Goal: Task Accomplishment & Management: Use online tool/utility

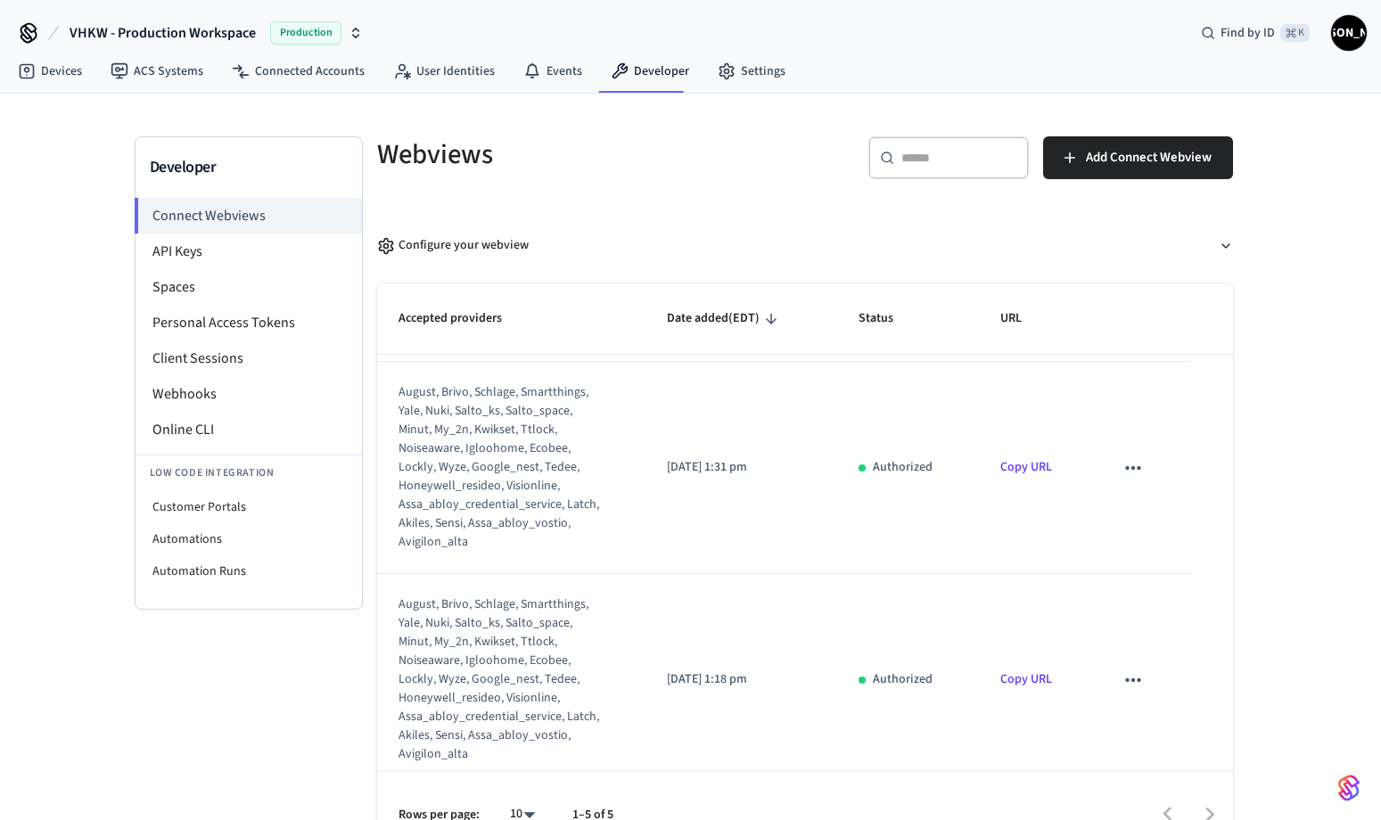
scroll to position [372, 0]
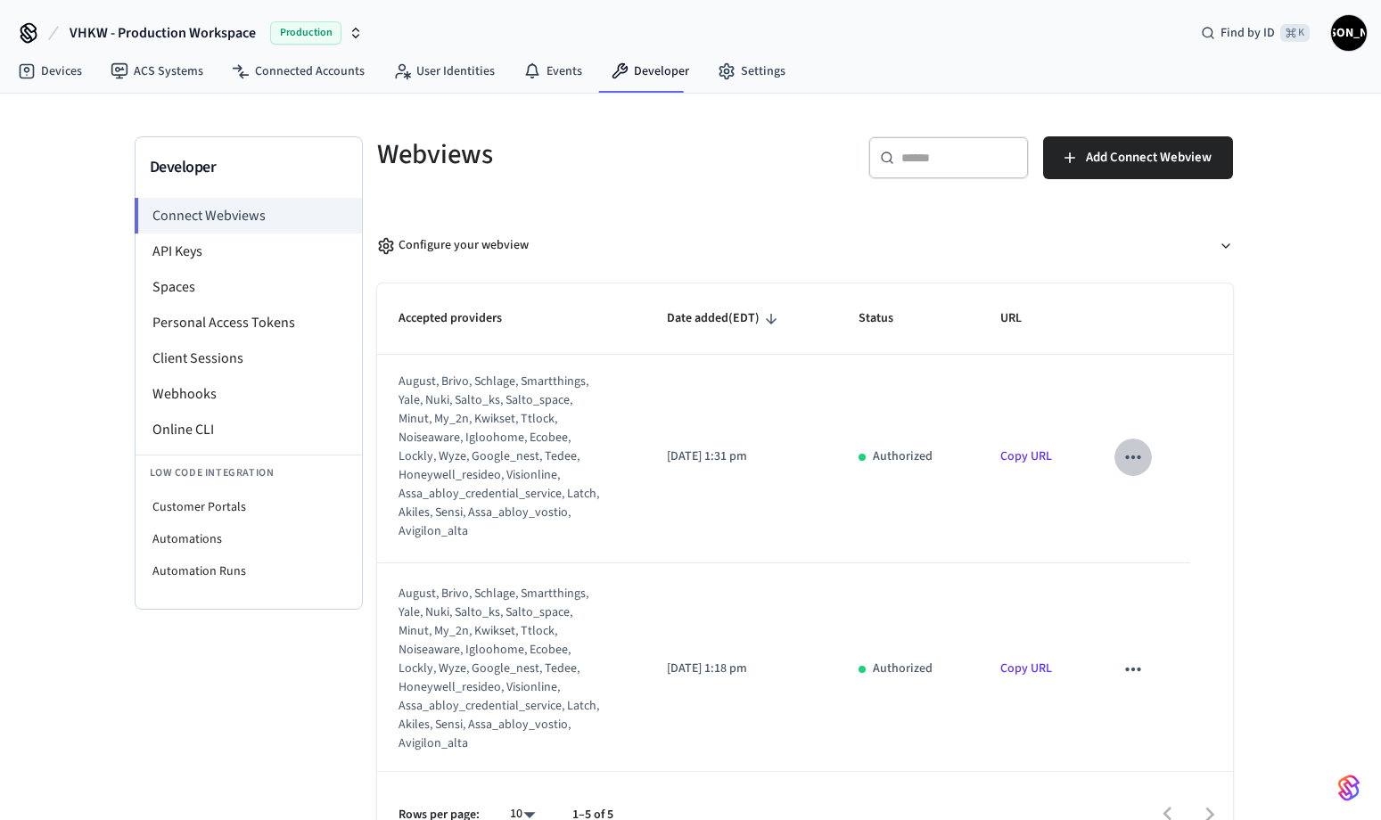
click at [1125, 456] on icon "sticky table" at bounding box center [1132, 457] width 15 height 4
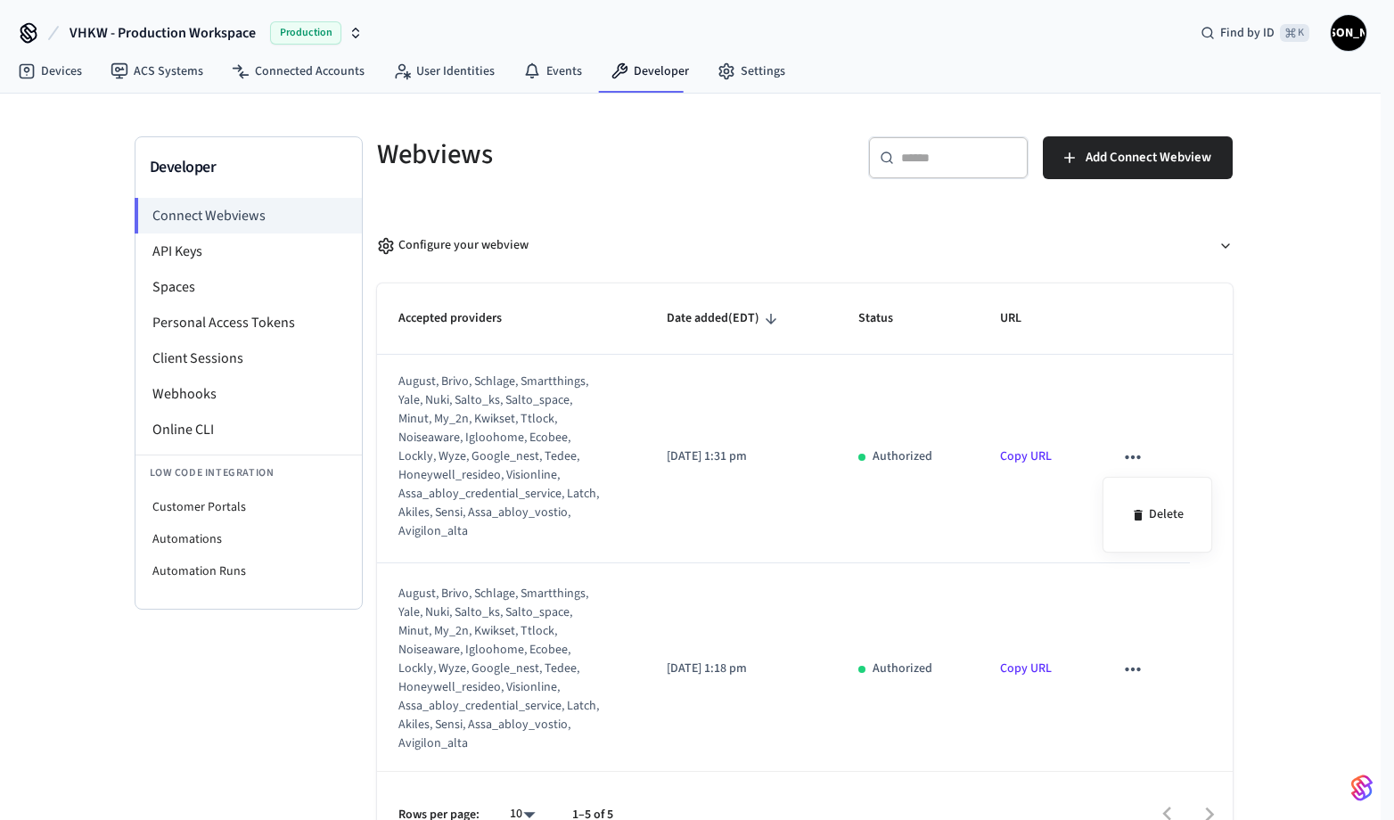
click at [1124, 374] on div at bounding box center [697, 410] width 1394 height 820
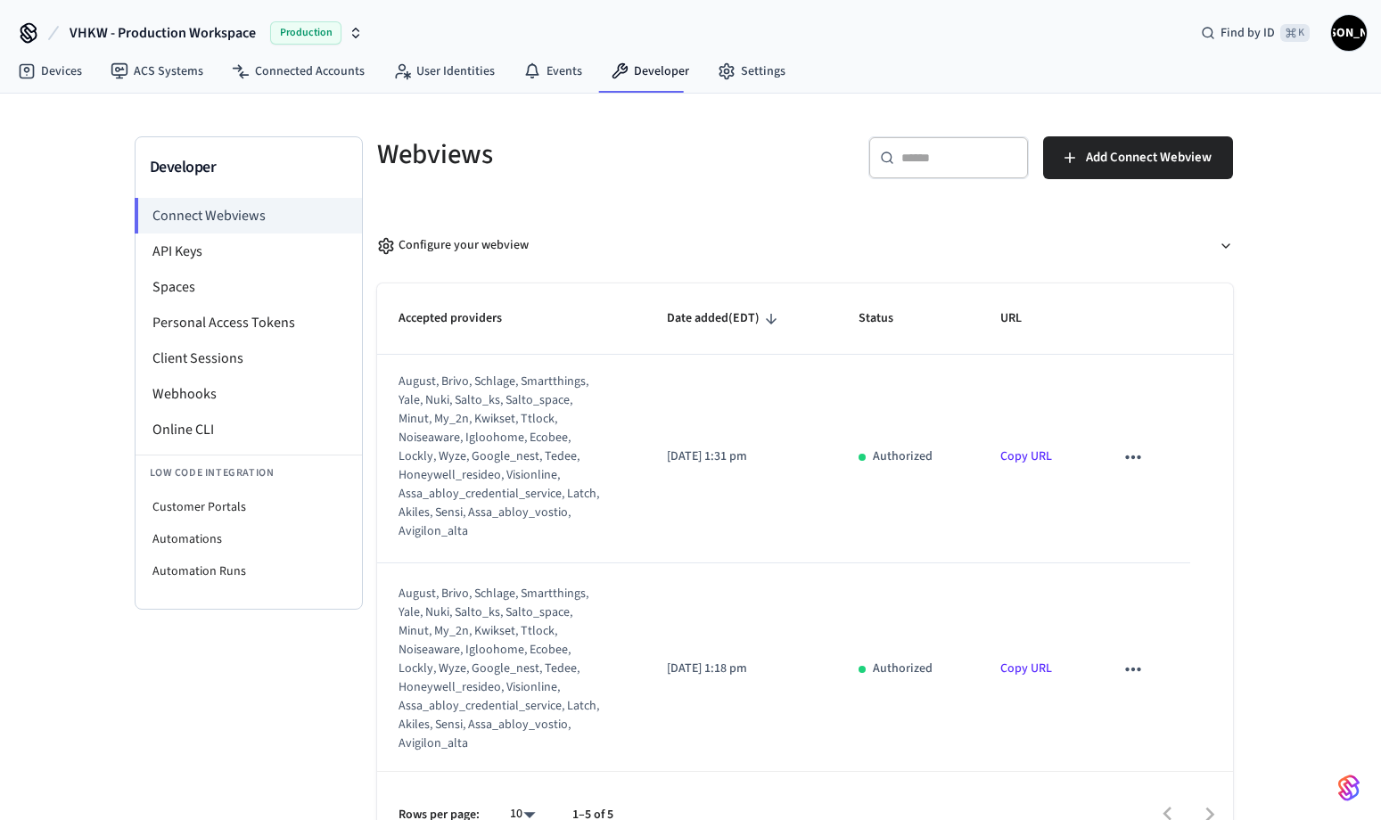
click at [523, 447] on div "august, brivo, schlage, smartthings, yale, nuki, salto_ks, salto_space, minut, …" at bounding box center [500, 457] width 204 height 168
click at [706, 453] on p "2025/09/12 at 1:31 pm" at bounding box center [741, 456] width 149 height 19
click at [902, 455] on p "Authorized" at bounding box center [903, 456] width 60 height 19
click at [1027, 458] on link "Copy URL" at bounding box center [1026, 456] width 52 height 18
click at [423, 243] on div "Configure your webview" at bounding box center [453, 245] width 152 height 19
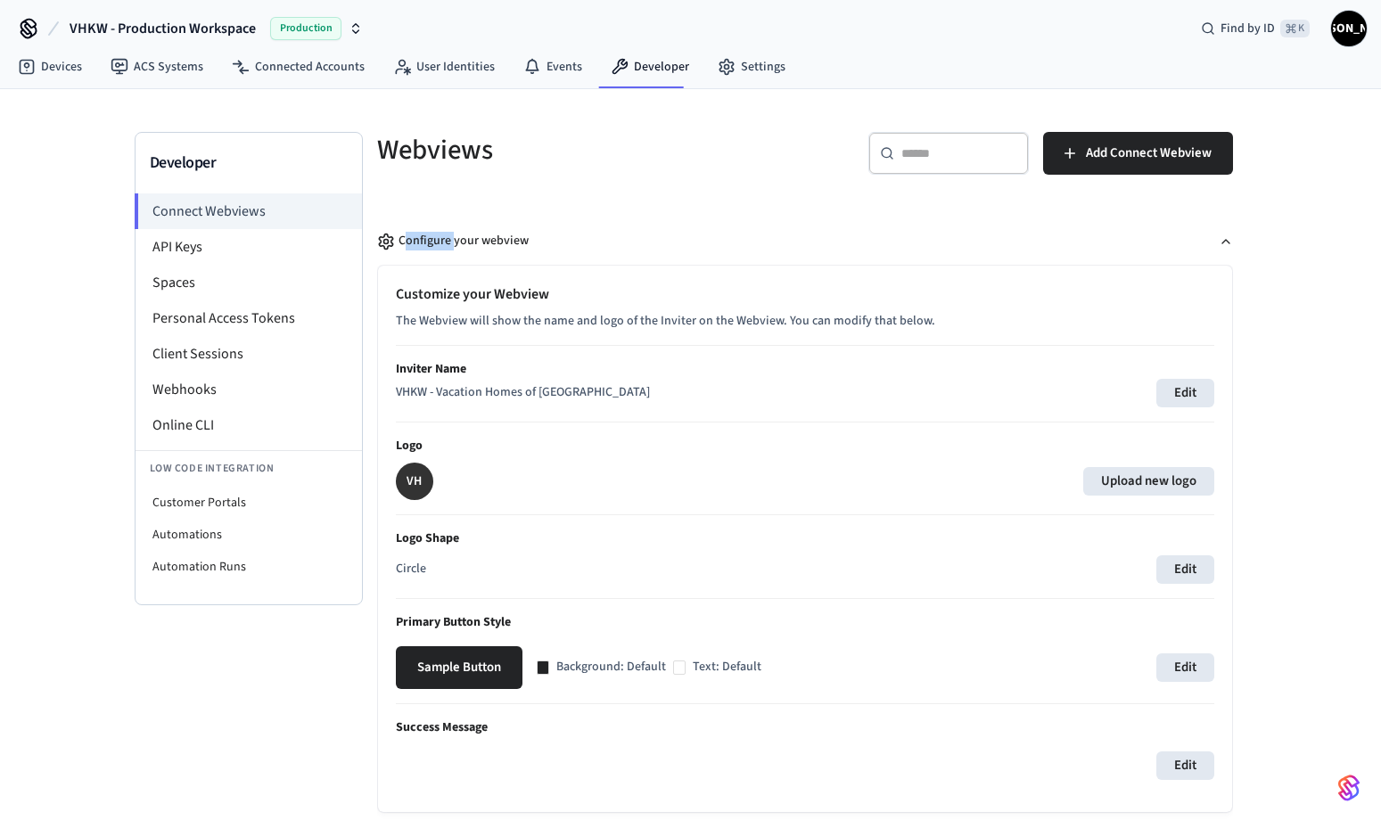
scroll to position [0, 0]
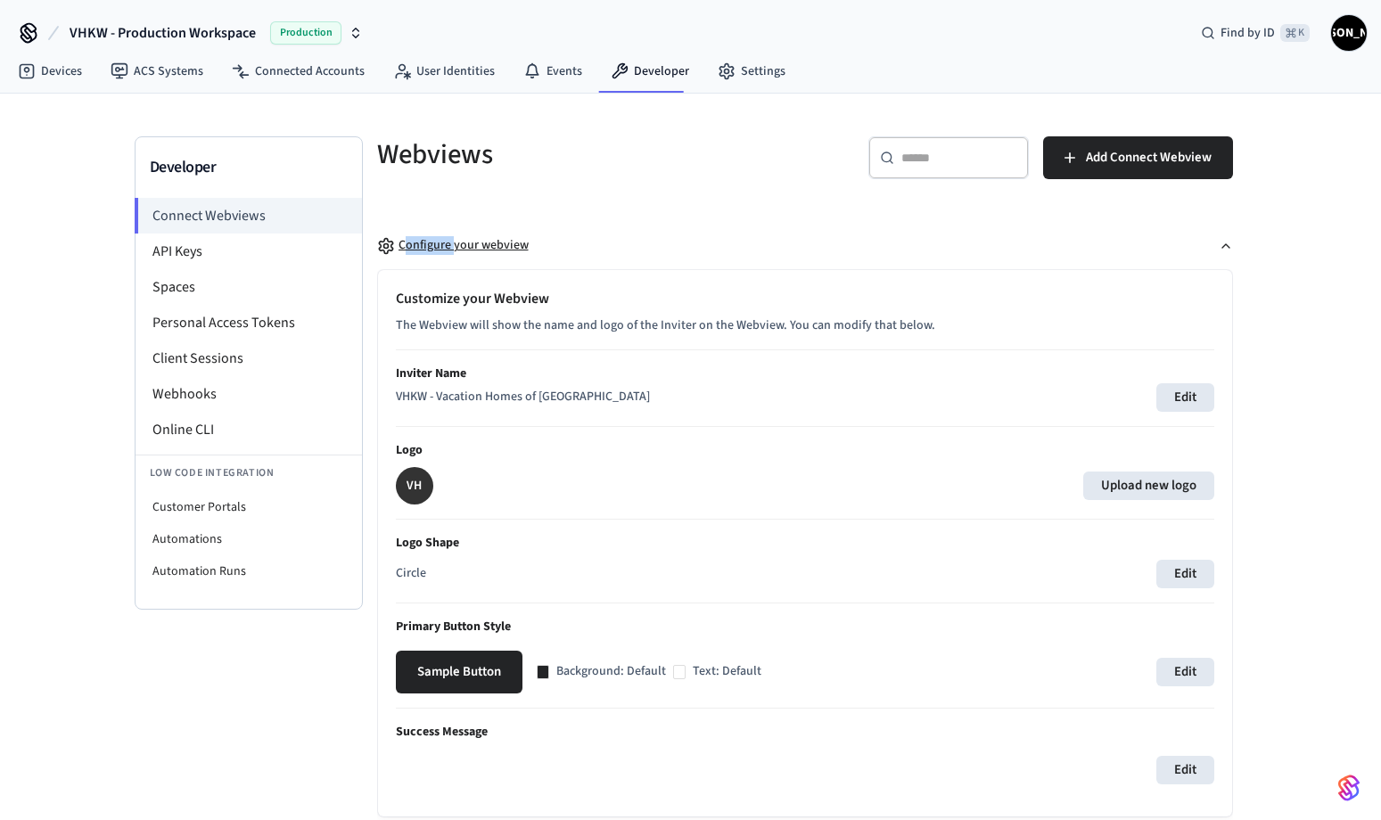
click at [473, 244] on div "Configure your webview" at bounding box center [453, 245] width 152 height 19
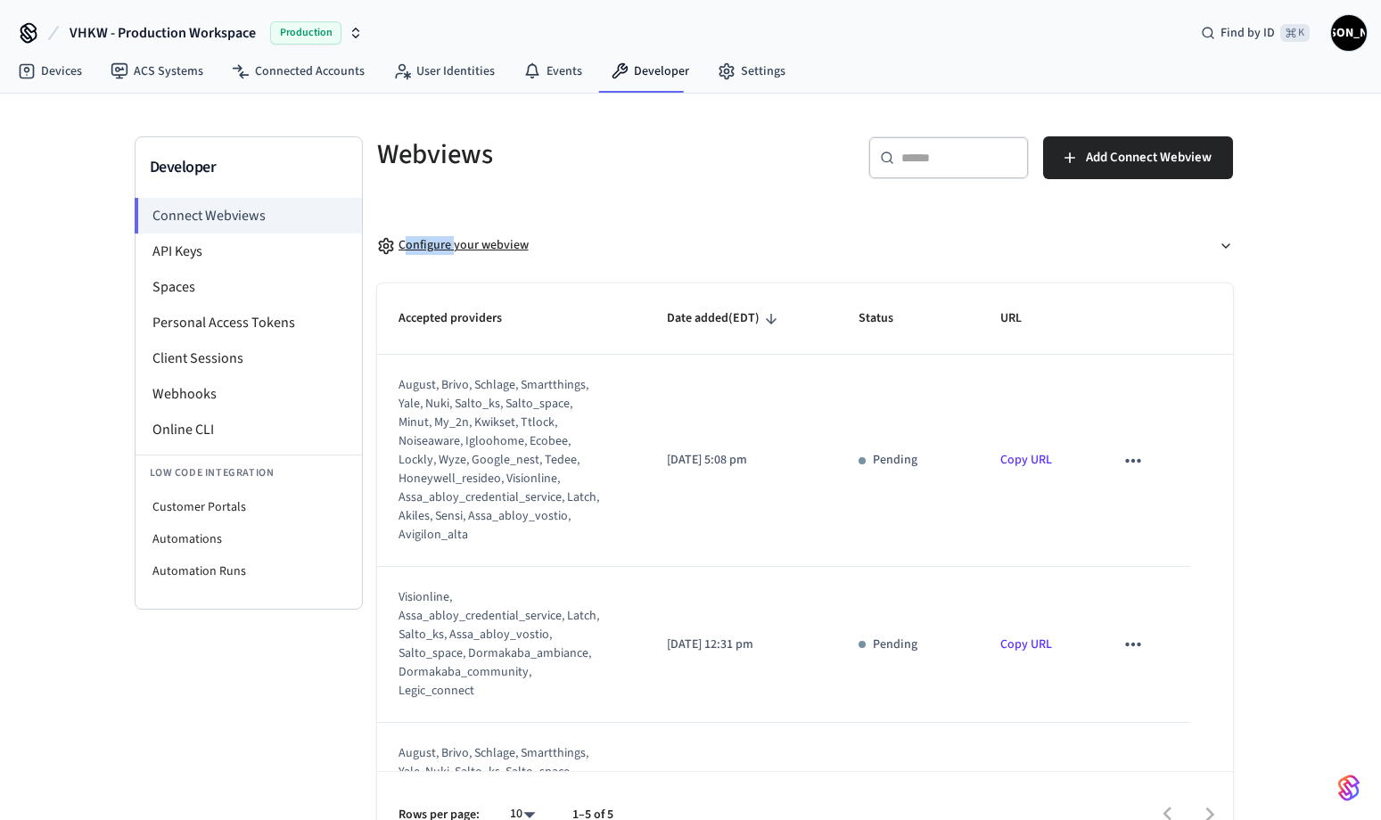
click at [620, 225] on button "Configure your webview" at bounding box center [805, 245] width 856 height 47
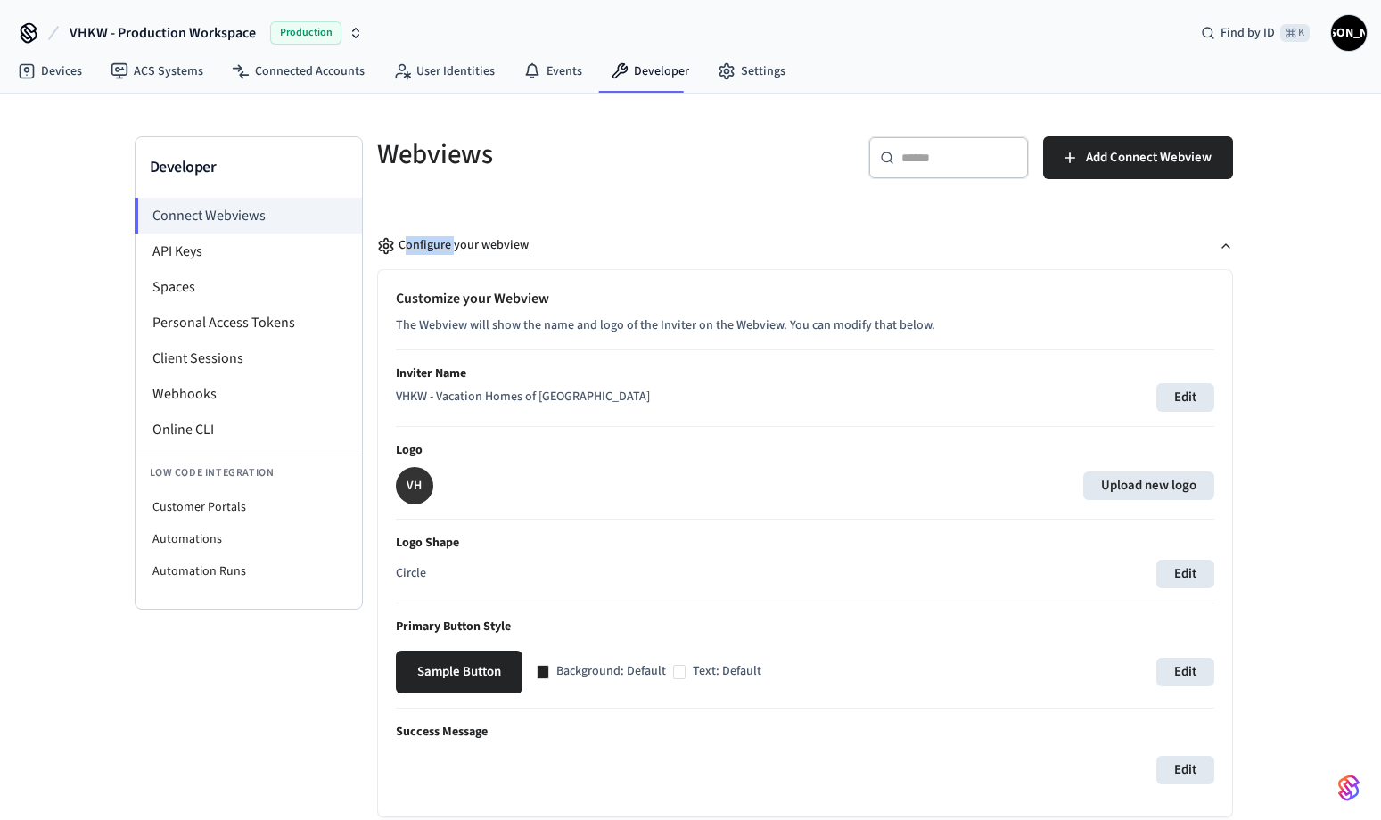
click at [507, 243] on div "Configure your webview" at bounding box center [453, 245] width 152 height 19
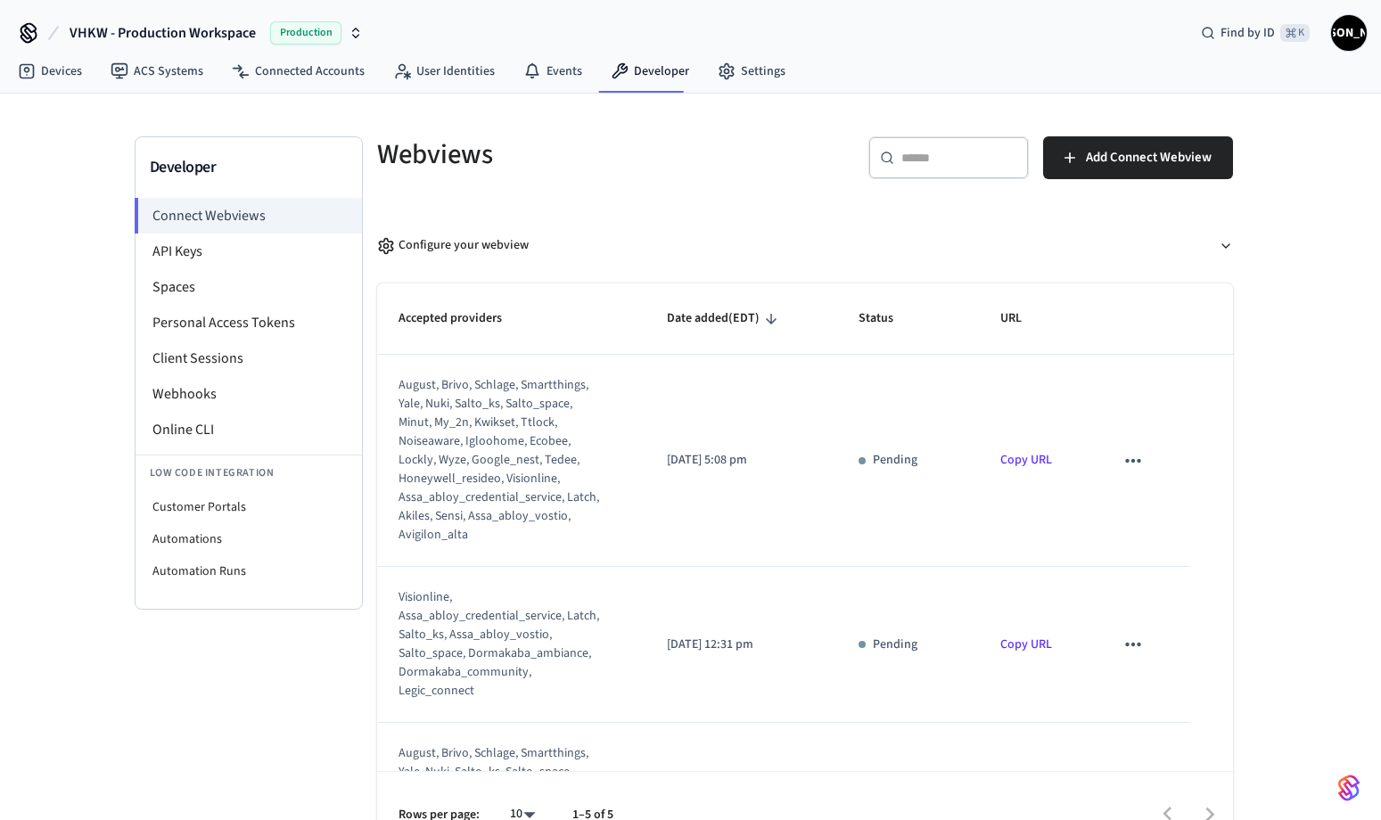
click at [163, 672] on div "Developer Connect Webviews API Keys Spaces Personal Access Tokens Client Sessio…" at bounding box center [249, 496] width 228 height 721
click at [185, 283] on li "Spaces" at bounding box center [248, 287] width 226 height 36
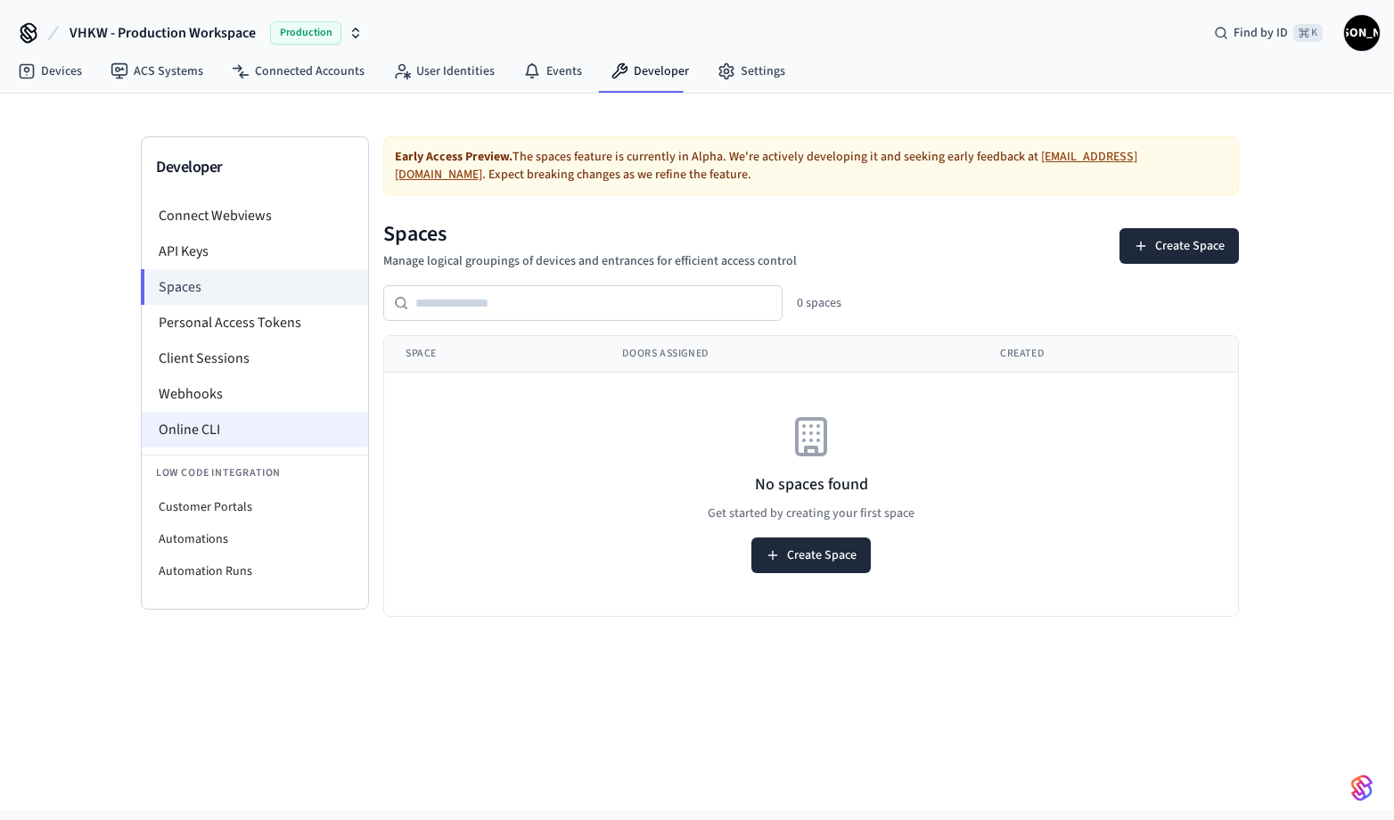
click at [194, 432] on li "Online CLI" at bounding box center [255, 430] width 226 height 36
click at [222, 505] on li "Customer Portals" at bounding box center [255, 507] width 226 height 32
select select "**********"
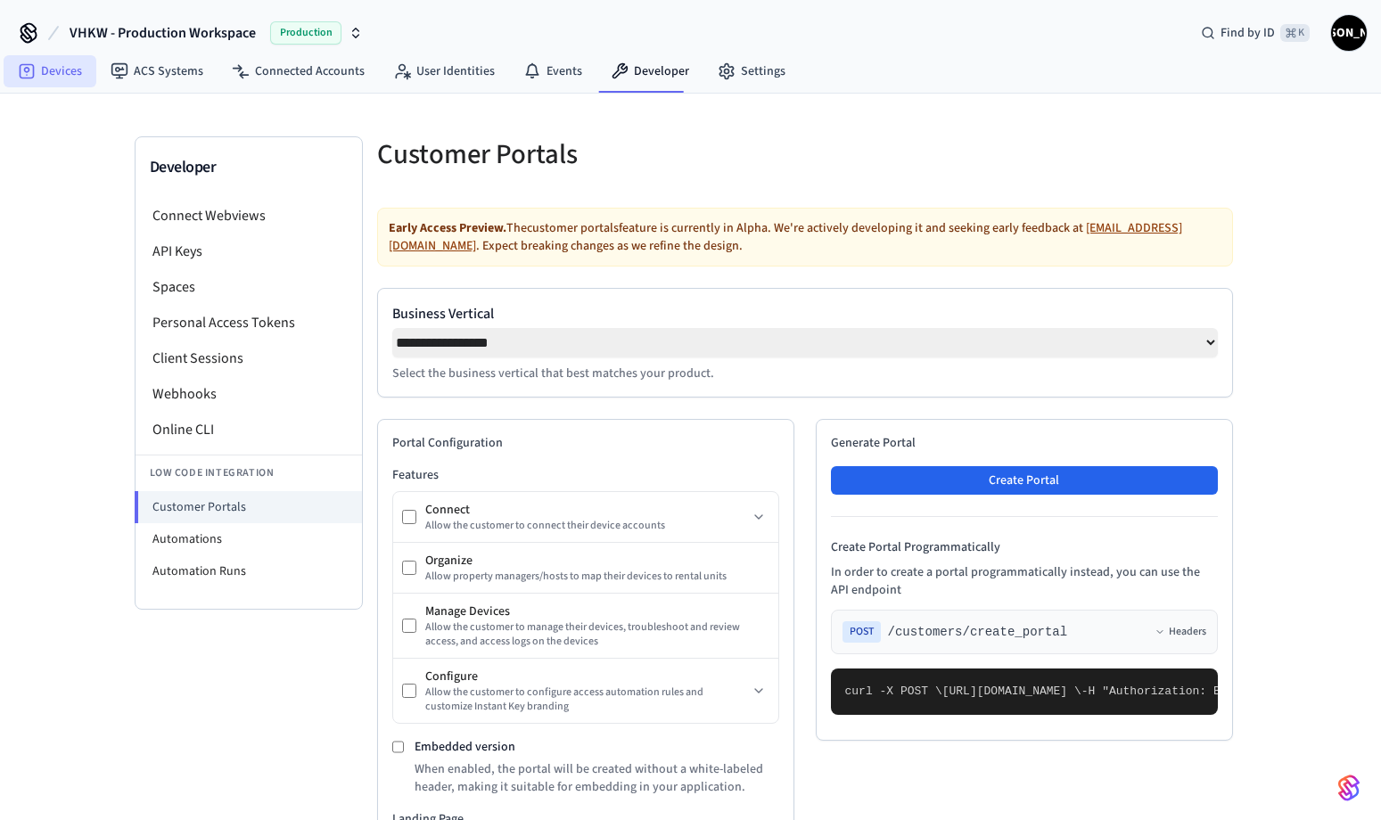
click at [64, 72] on link "Devices" at bounding box center [50, 71] width 93 height 32
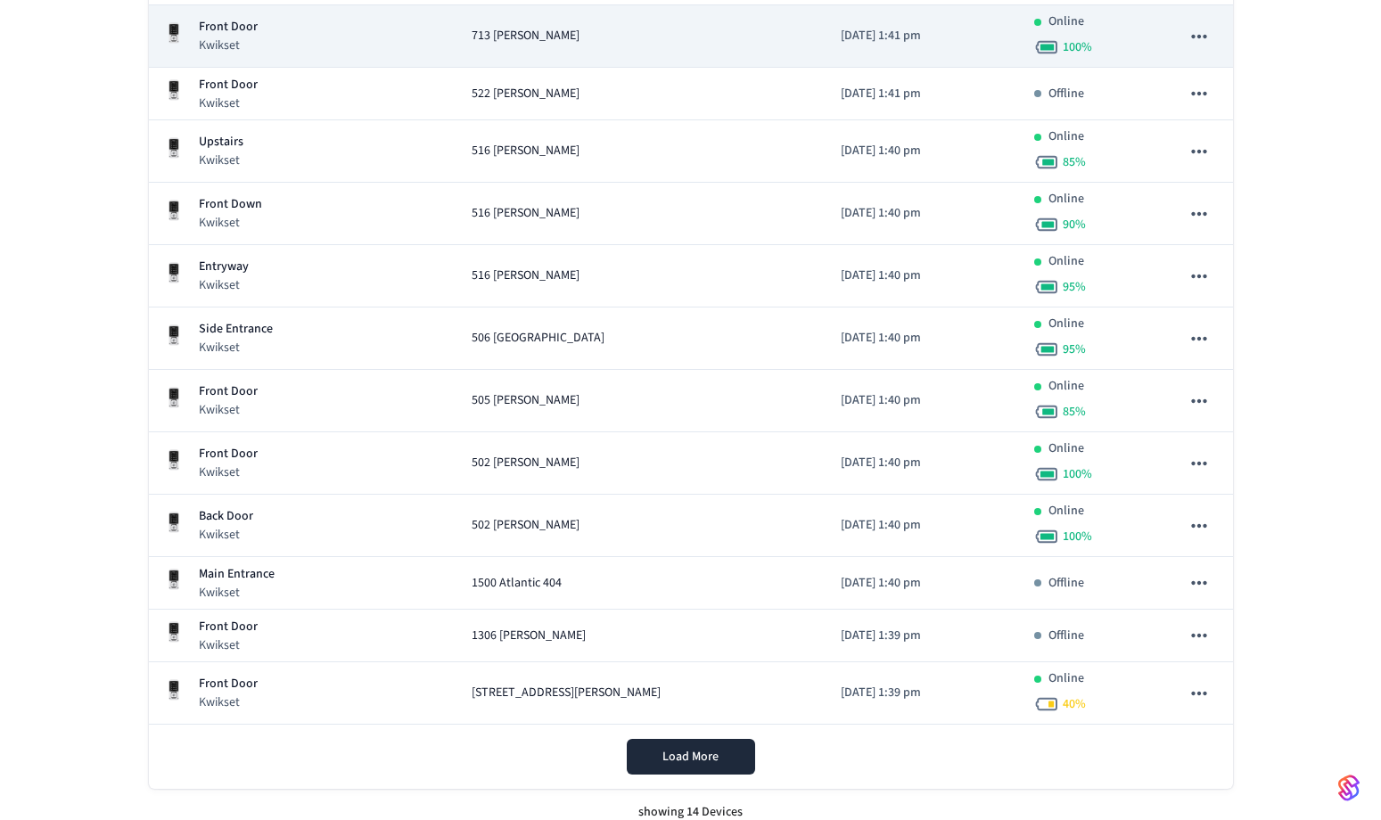
scroll to position [440, 0]
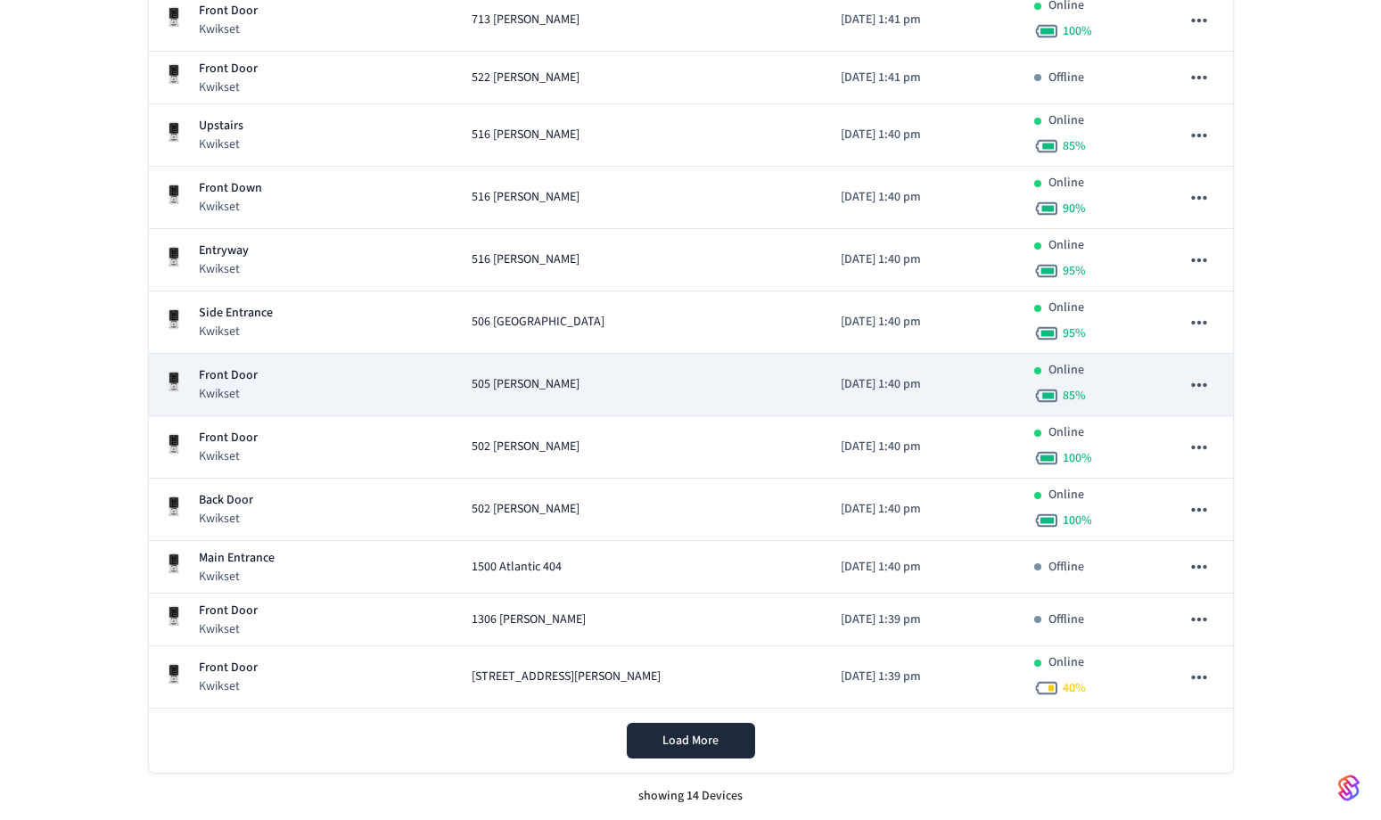
click at [572, 390] on div "505 [PERSON_NAME]" at bounding box center [642, 384] width 340 height 19
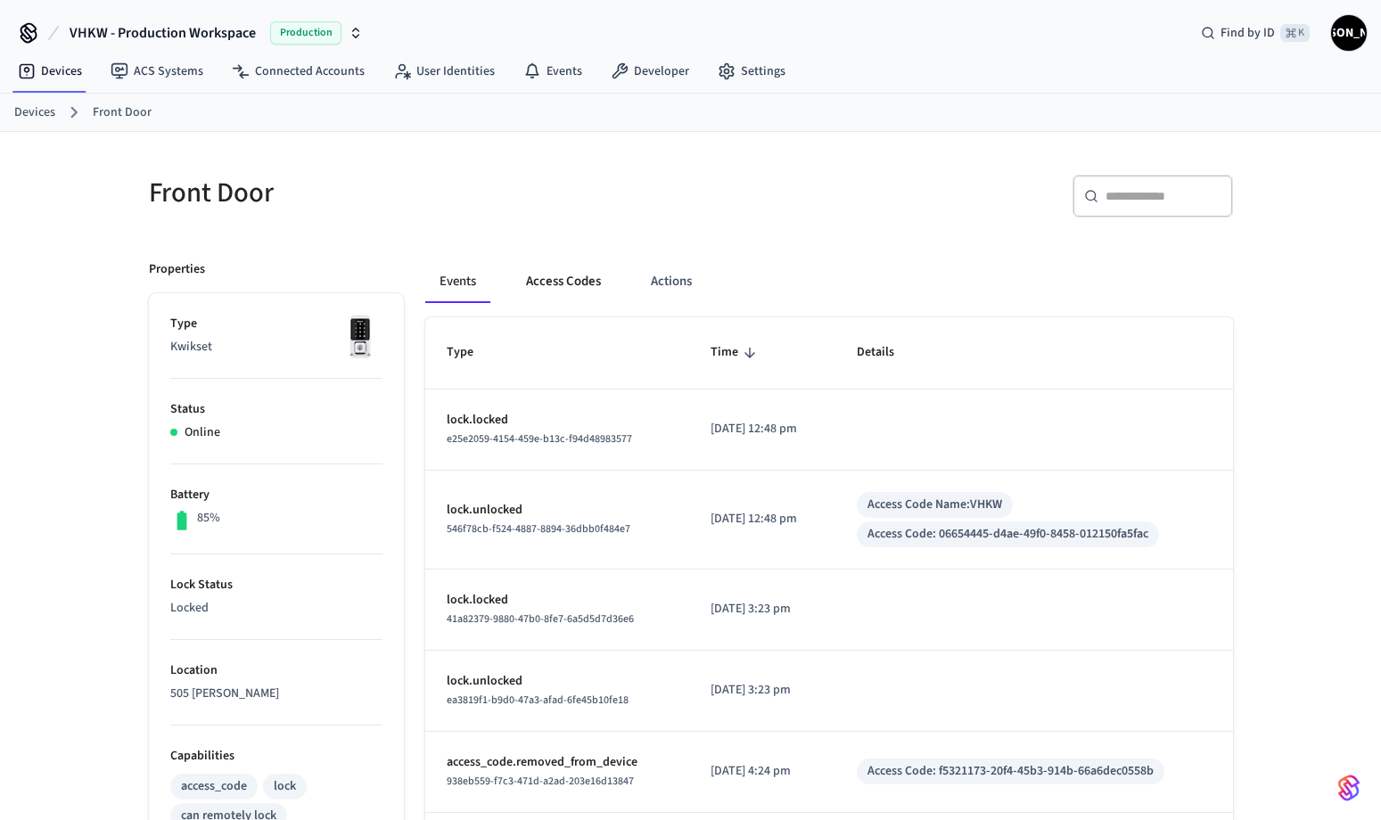
click at [571, 285] on button "Access Codes" at bounding box center [563, 281] width 103 height 43
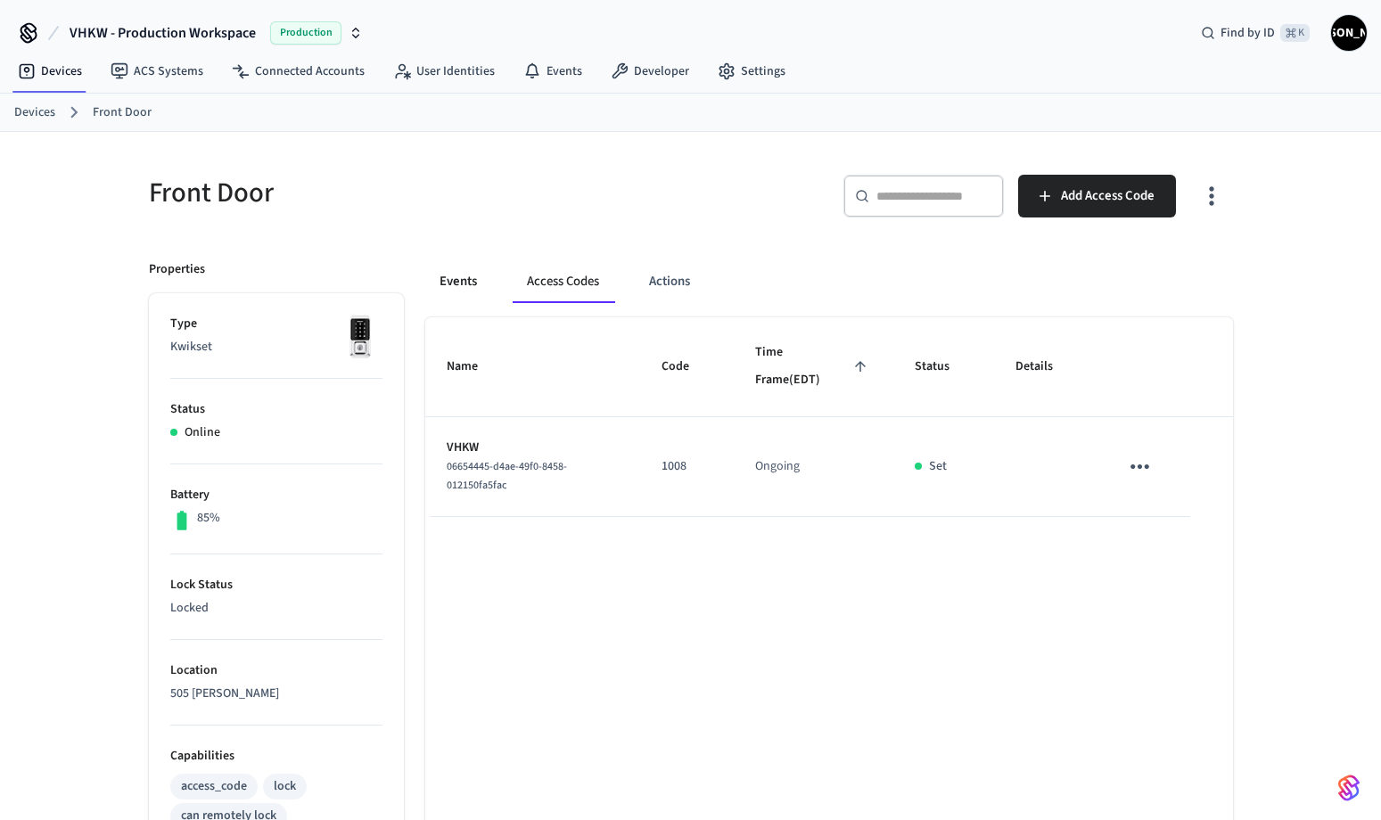
click at [463, 281] on button "Events" at bounding box center [458, 281] width 66 height 43
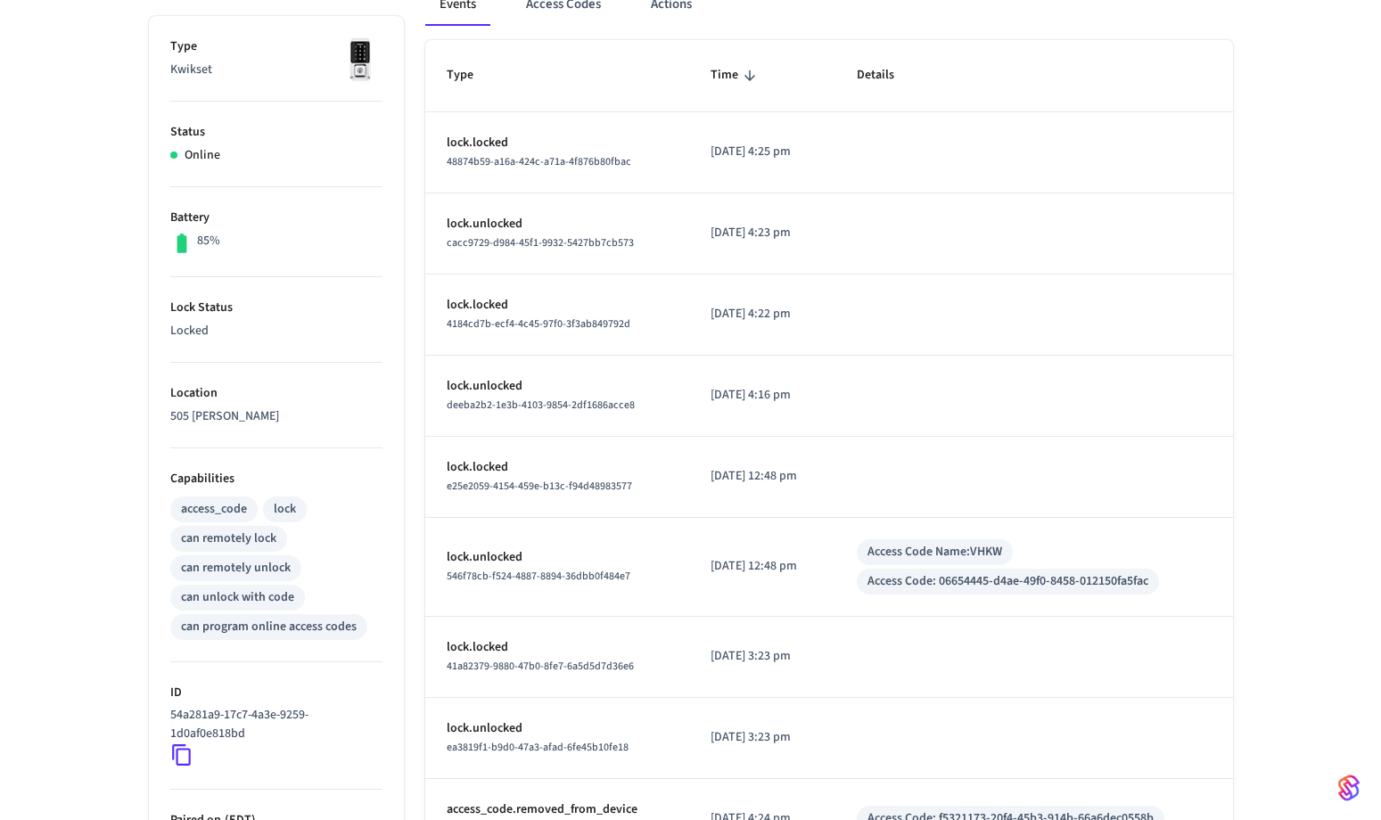
scroll to position [250, 0]
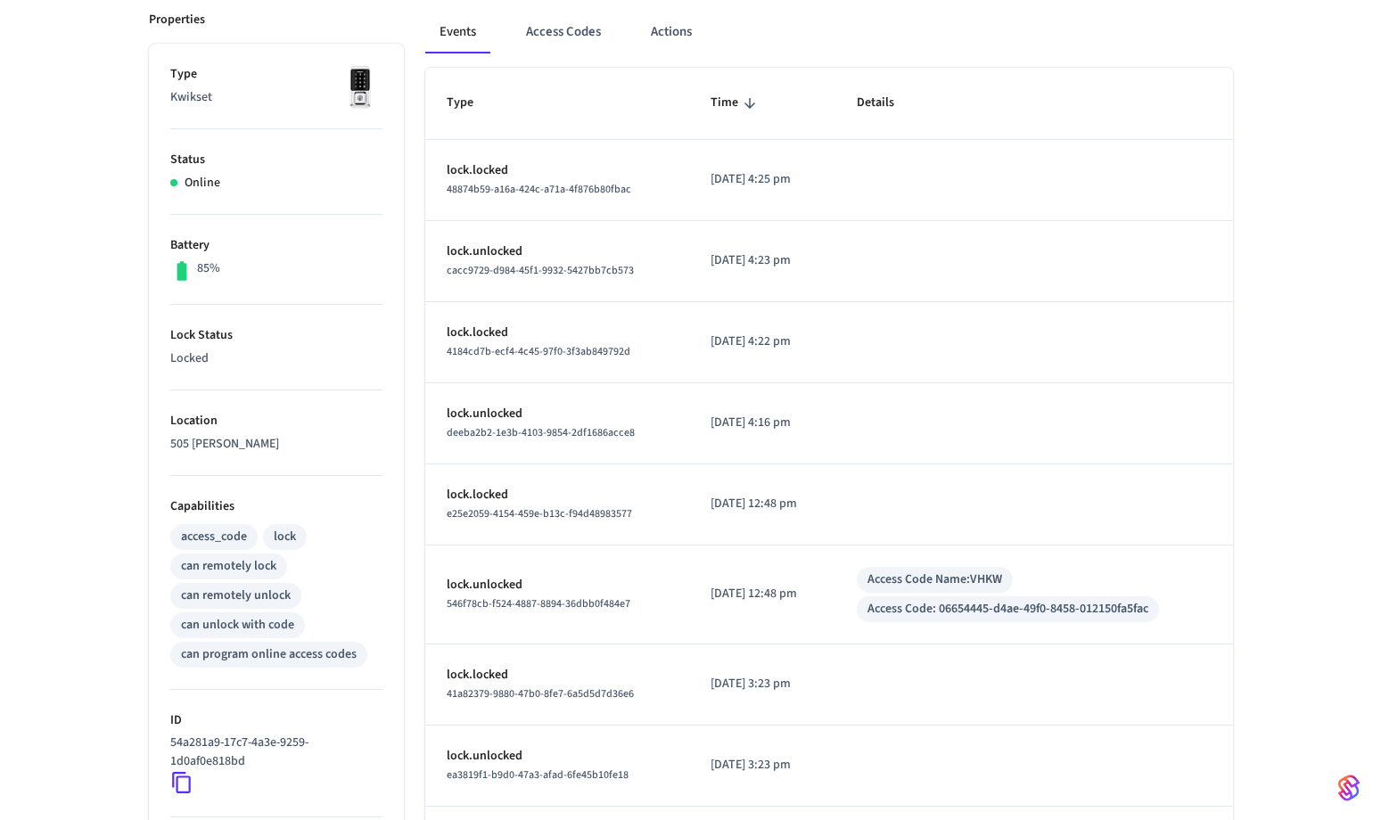
drag, startPoint x: 843, startPoint y: 427, endPoint x: 763, endPoint y: 176, distance: 263.0
click at [763, 176] on tbody "lock.locked 48874b59-a16a-424c-a71a-4f876b80fbac [DATE] 4:25 pm lock.unlocked c…" at bounding box center [829, 554] width 808 height 829
click at [630, 416] on p "lock.unlocked" at bounding box center [558, 414] width 222 height 19
drag, startPoint x: 631, startPoint y: 435, endPoint x: 447, endPoint y: 437, distance: 183.6
click at [447, 437] on span "deeba2b2-1e3b-4103-9854-2df1686acce8" at bounding box center [541, 432] width 188 height 15
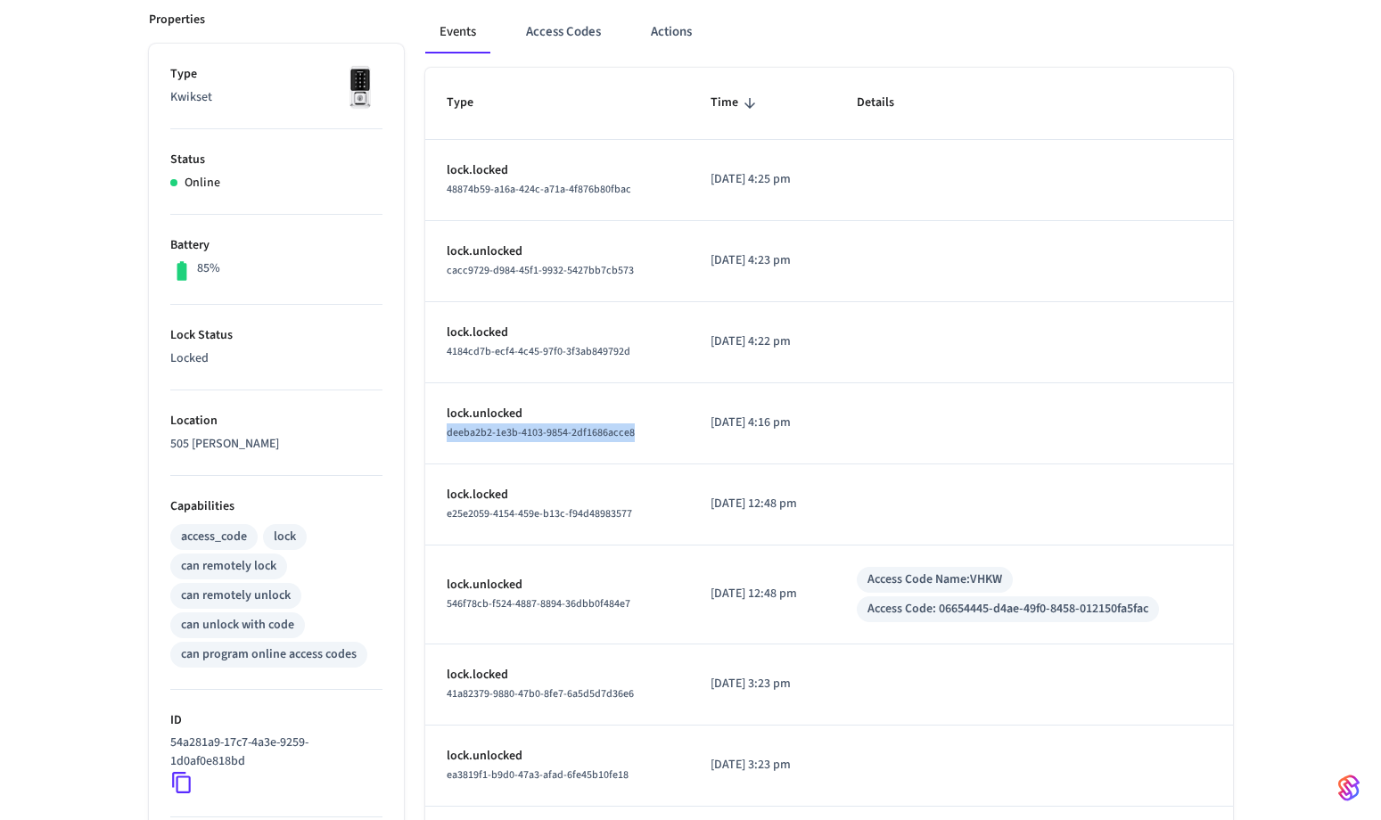
copy span "deeba2b2-1e3b-4103-9854-2df1686acce8"
drag, startPoint x: 623, startPoint y: 349, endPoint x: 447, endPoint y: 355, distance: 176.6
click at [447, 355] on div "4184cd7b-ecf4-4c45-97f0-3f3ab849792d" at bounding box center [558, 351] width 222 height 19
copy span "4184cd7b-ecf4-4c45-97f0-3f3ab849792d"
drag, startPoint x: 630, startPoint y: 271, endPoint x: 446, endPoint y: 277, distance: 184.6
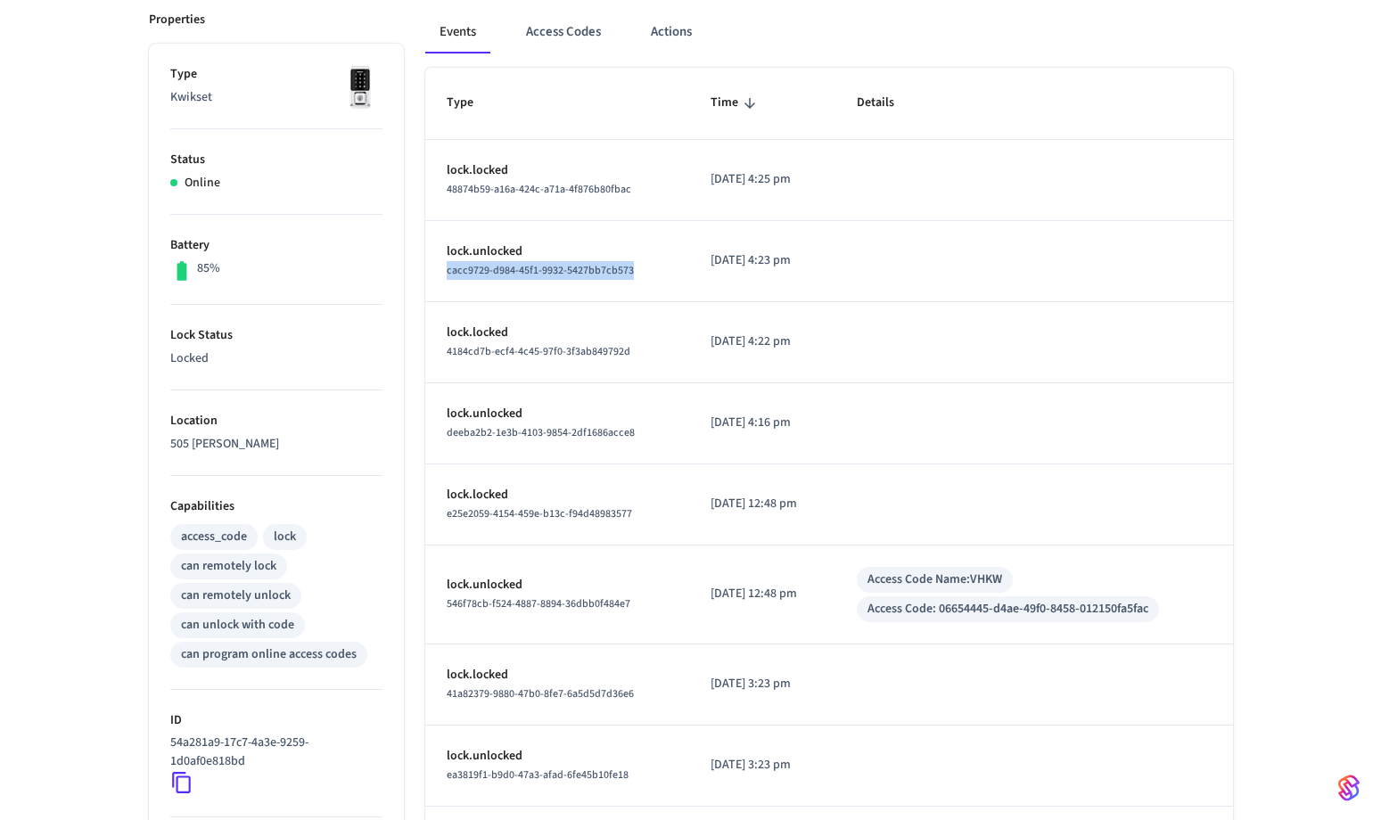
click at [447, 276] on div "cacc9729-d984-45f1-9932-5427bb7cb573" at bounding box center [558, 270] width 222 height 19
copy span "cacc9729-d984-45f1-9932-5427bb7cb573"
drag, startPoint x: 627, startPoint y: 190, endPoint x: 447, endPoint y: 193, distance: 180.1
click at [447, 193] on span "48874b59-a16a-424c-a71a-4f876b80fbac" at bounding box center [539, 189] width 185 height 15
copy span "48874b59-a16a-424c-a71a-4f876b80fbac"
